Goal: Navigation & Orientation: Go to known website

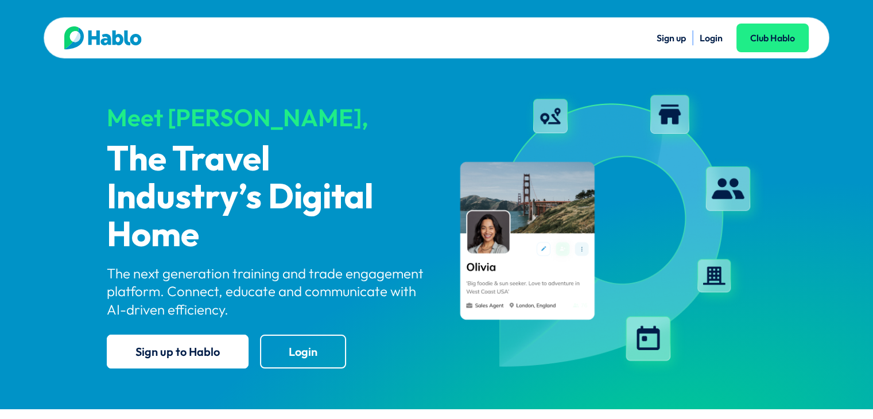
click at [717, 35] on link "Login" at bounding box center [711, 37] width 23 height 11
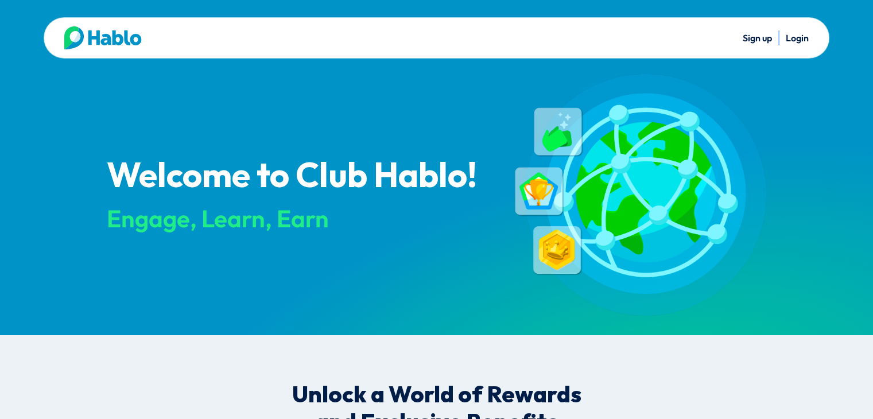
click at [806, 36] on link "Login" at bounding box center [797, 37] width 23 height 11
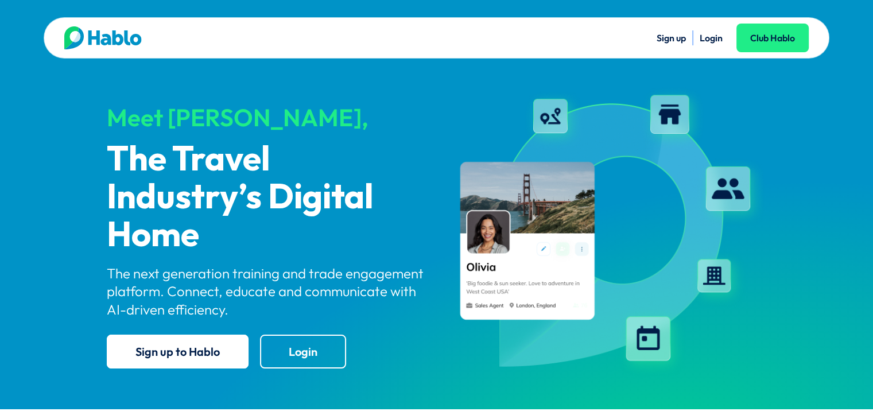
click at [708, 37] on link "Login" at bounding box center [711, 37] width 23 height 11
click at [706, 33] on link "Login" at bounding box center [711, 37] width 23 height 11
click at [706, 37] on link "Login" at bounding box center [711, 37] width 23 height 11
click at [705, 38] on link "Login" at bounding box center [711, 37] width 23 height 11
click at [717, 34] on link "Login" at bounding box center [711, 37] width 23 height 11
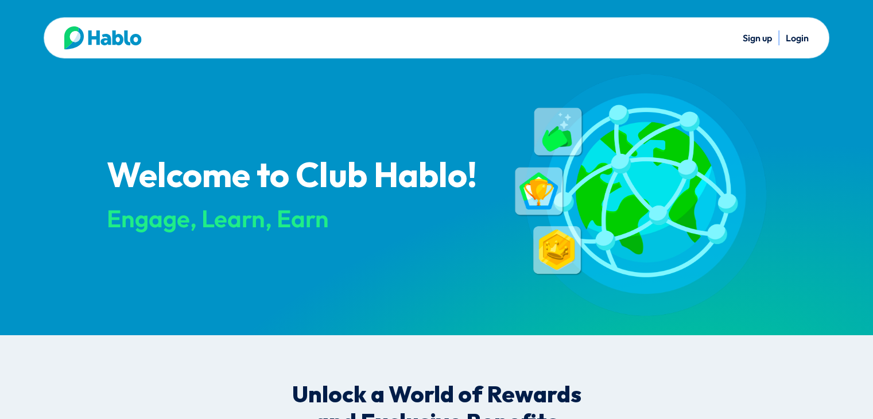
click at [799, 32] on link "Login" at bounding box center [797, 37] width 23 height 11
